Goal: Task Accomplishment & Management: Use online tool/utility

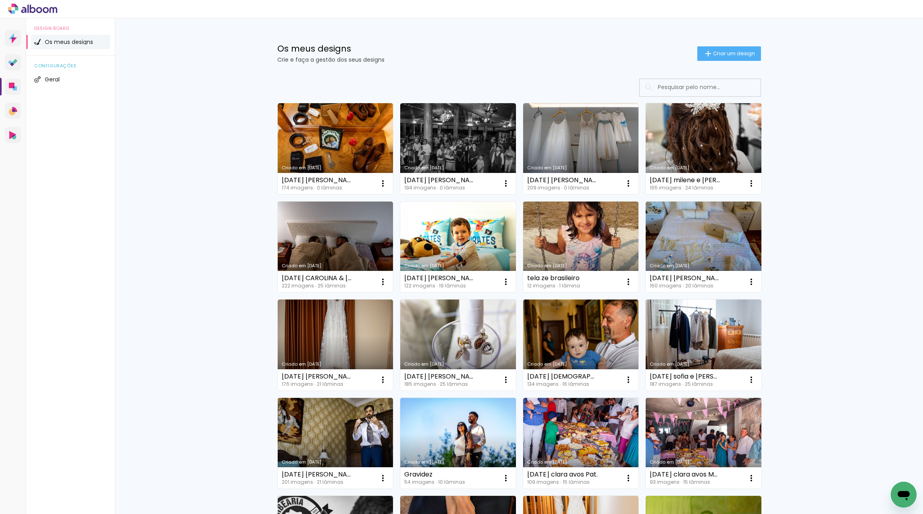
click at [335, 342] on link "Criado em [DATE]" at bounding box center [336, 345] width 116 height 91
